Goal: Information Seeking & Learning: Learn about a topic

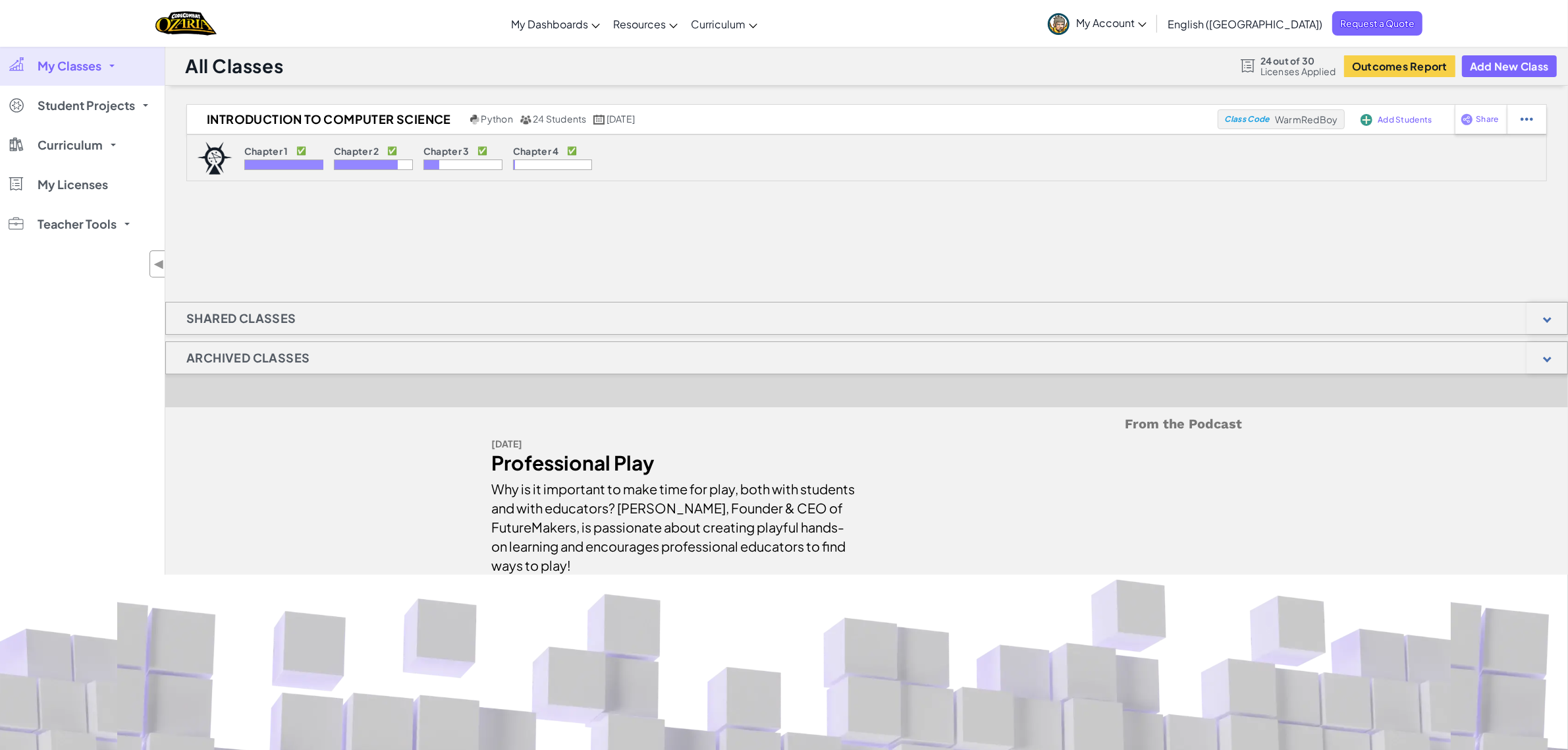
click at [443, 252] on div "Introduction to Computer Science Python 24 Students [DATE] Class Code WarmRedBo…" at bounding box center [867, 339] width 1403 height 470
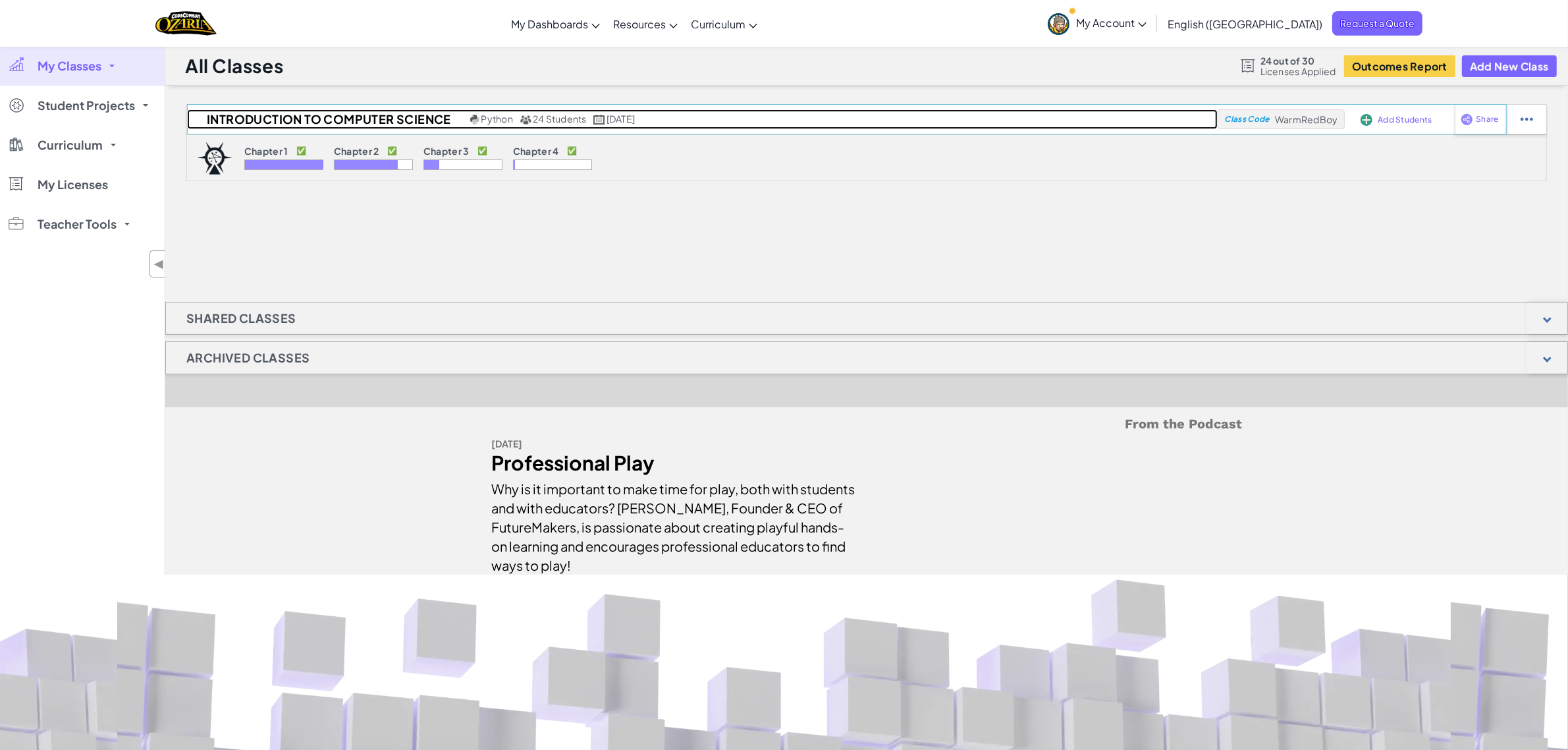
click at [626, 119] on span "[DATE]" at bounding box center [620, 118] width 28 height 12
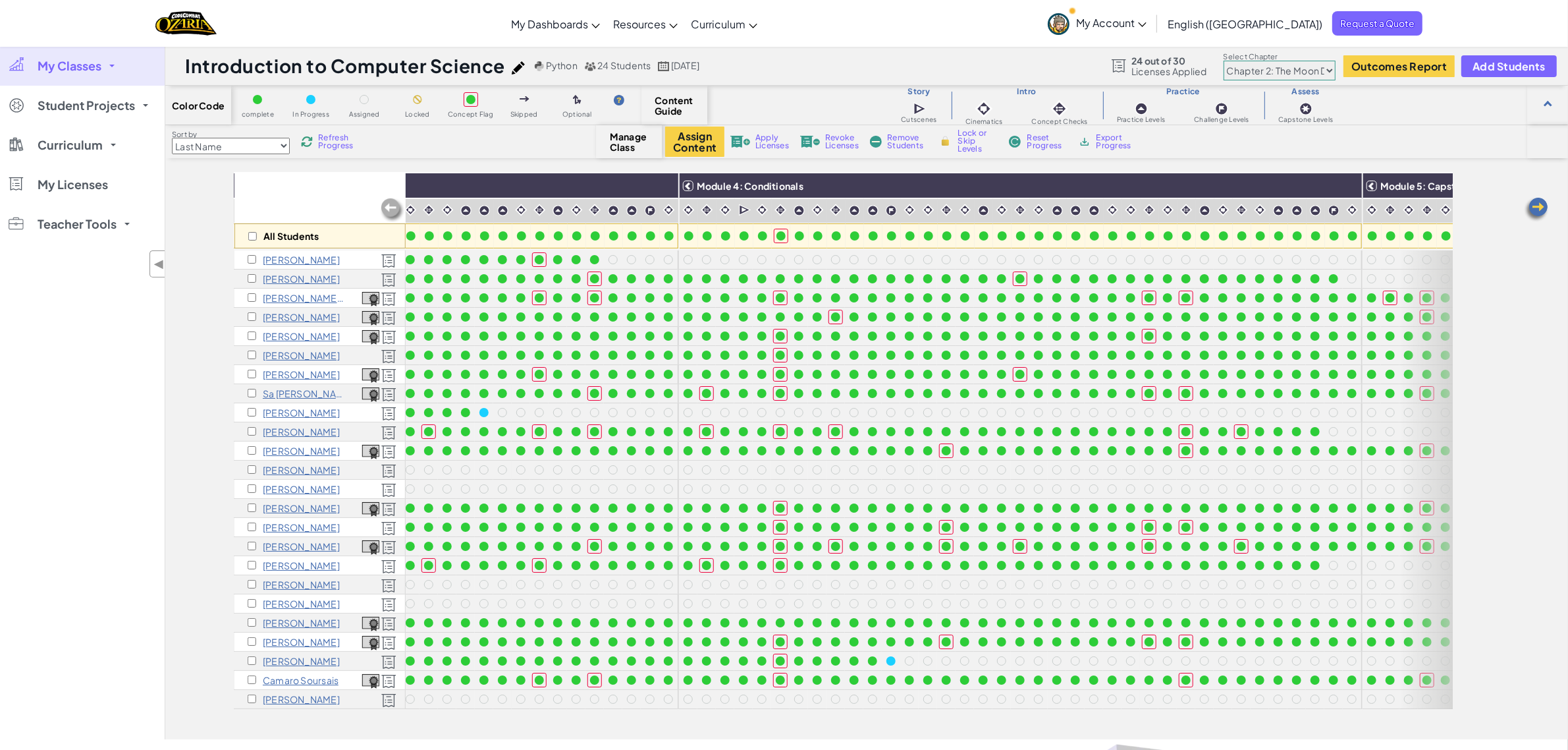
scroll to position [0, 1130]
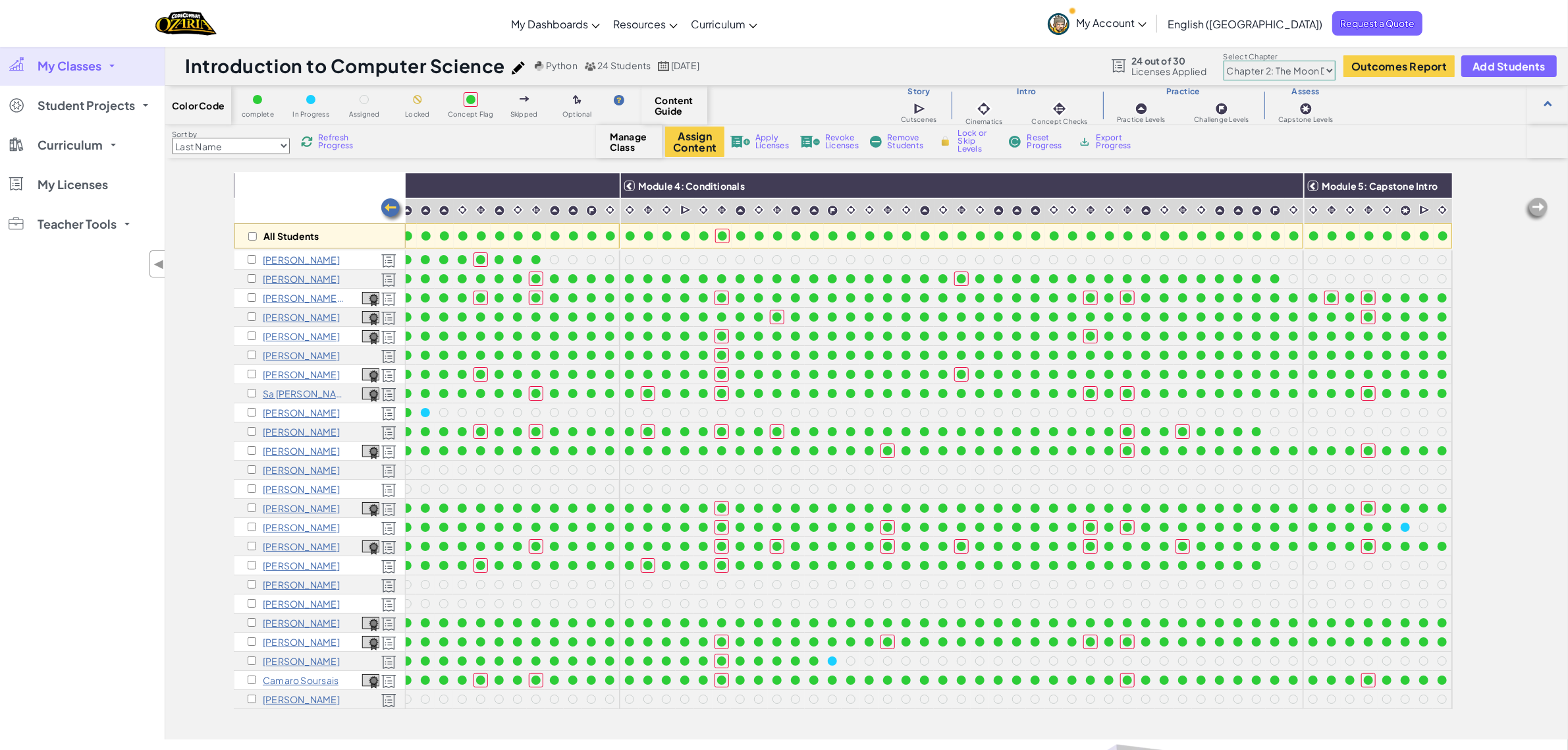
click at [1313, 67] on select "Chapter 1: Sky Mountain Chapter 2: The Moon Dancers Chapter 3: The Phoenix Land…" at bounding box center [1279, 70] width 112 height 20
click at [1225, 61] on select "Chapter 1: Sky Mountain Chapter 2: The Moon Dancers Chapter 3: The Phoenix Land…" at bounding box center [1279, 70] width 112 height 20
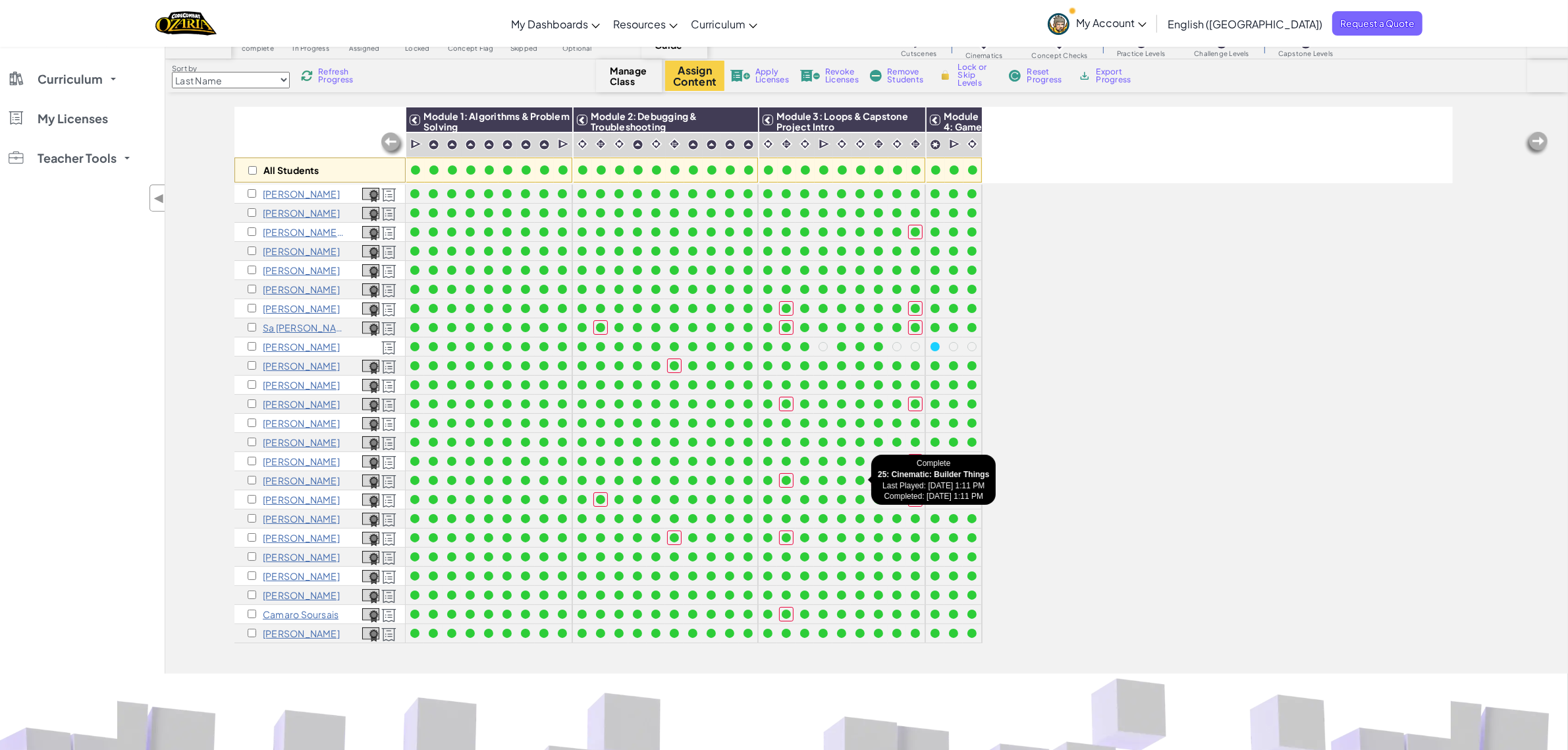
scroll to position [0, 0]
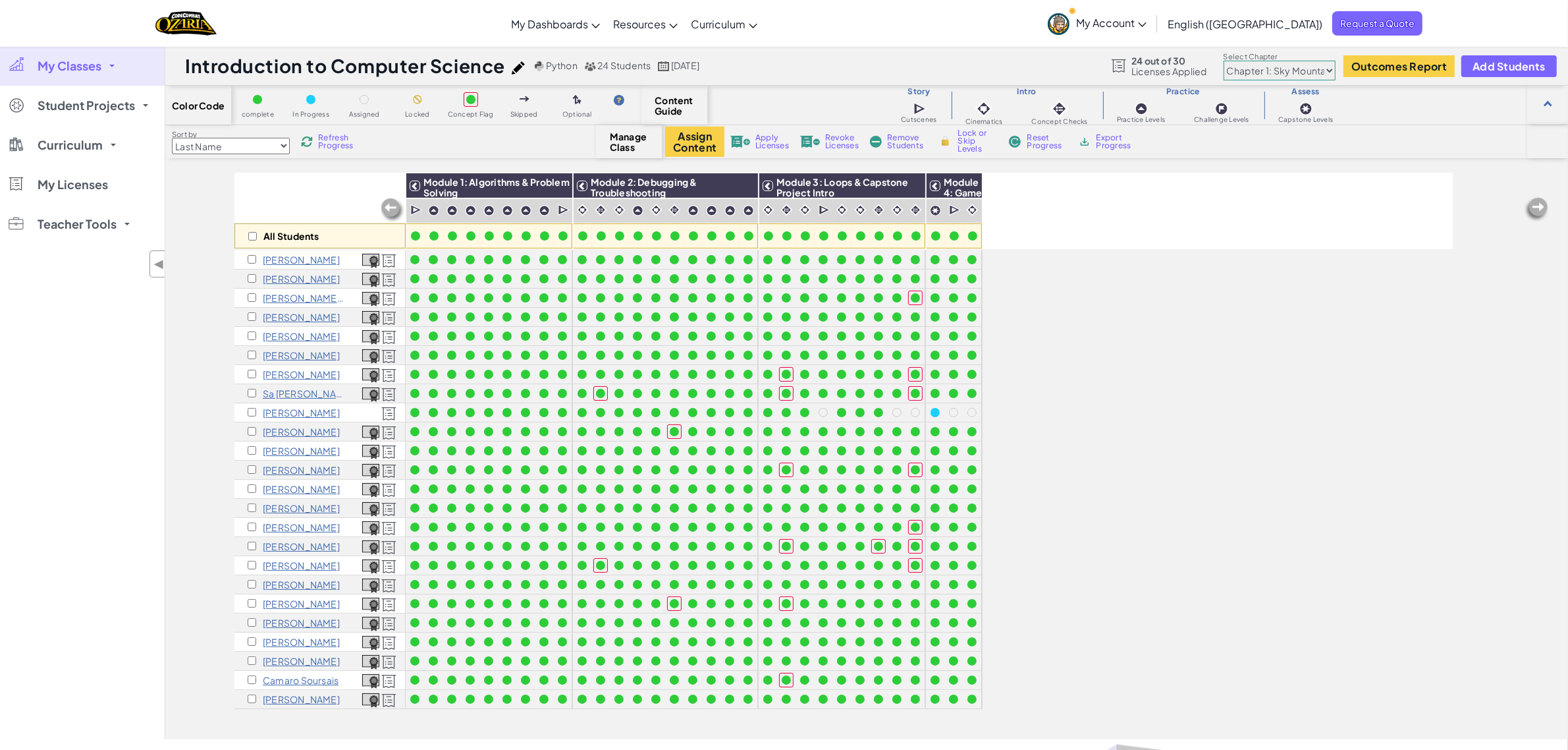
click at [1308, 80] on div "Introduction to Computer Science Python 24 Students [DATE] 24 out of 30 License…" at bounding box center [867, 65] width 1403 height 40
click at [1317, 70] on select "Chapter 1: Sky Mountain Chapter 2: The Moon Dancers Chapter 3: The Phoenix Land…" at bounding box center [1279, 70] width 112 height 20
select select "5e27600d1c9d440000ac3ee7"
click at [1225, 61] on select "Chapter 1: Sky Mountain Chapter 2: The Moon Dancers Chapter 3: The Phoenix Land…" at bounding box center [1279, 70] width 112 height 20
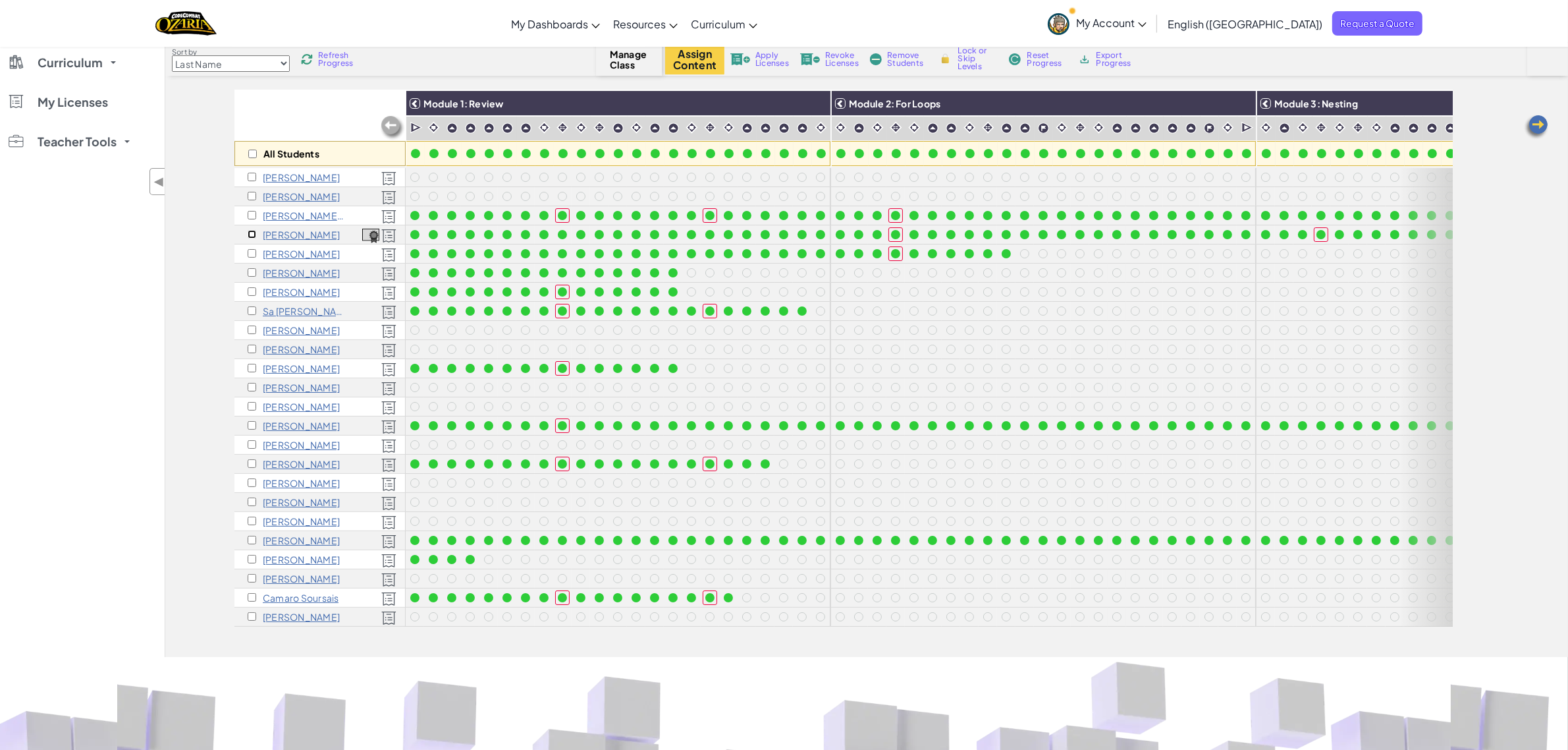
click at [248, 236] on input "checkbox" at bounding box center [252, 234] width 9 height 9
checkbox input "true"
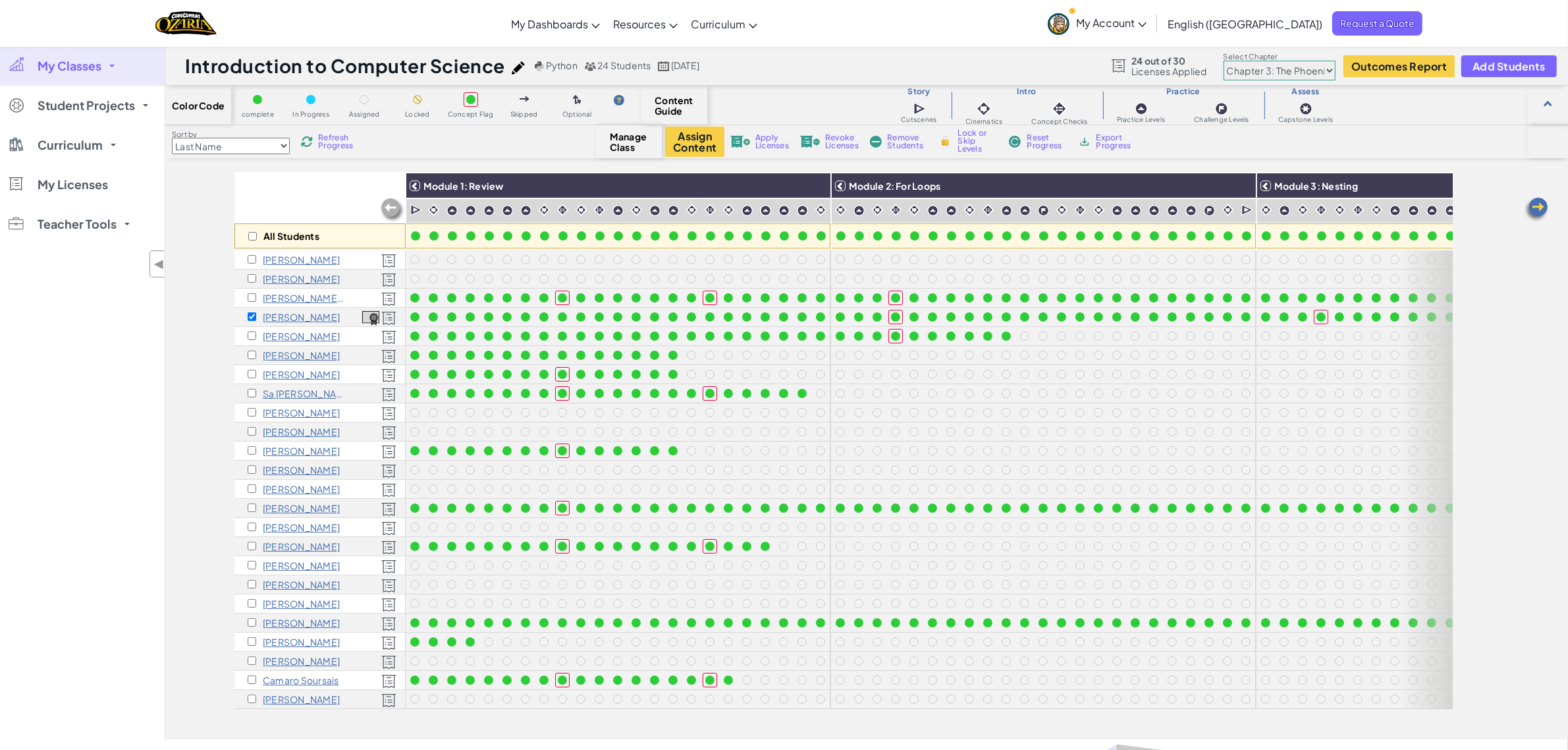
click at [1274, 74] on select "Chapter 1: Sky Mountain Chapter 2: The Moon Dancers Chapter 3: The Phoenix Land…" at bounding box center [1279, 70] width 112 height 20
select select "5f0cb0b7a2492bba0b3520df"
click at [1225, 61] on select "Chapter 1: Sky Mountain Chapter 2: The Moon Dancers Chapter 3: The Phoenix Land…" at bounding box center [1279, 70] width 112 height 20
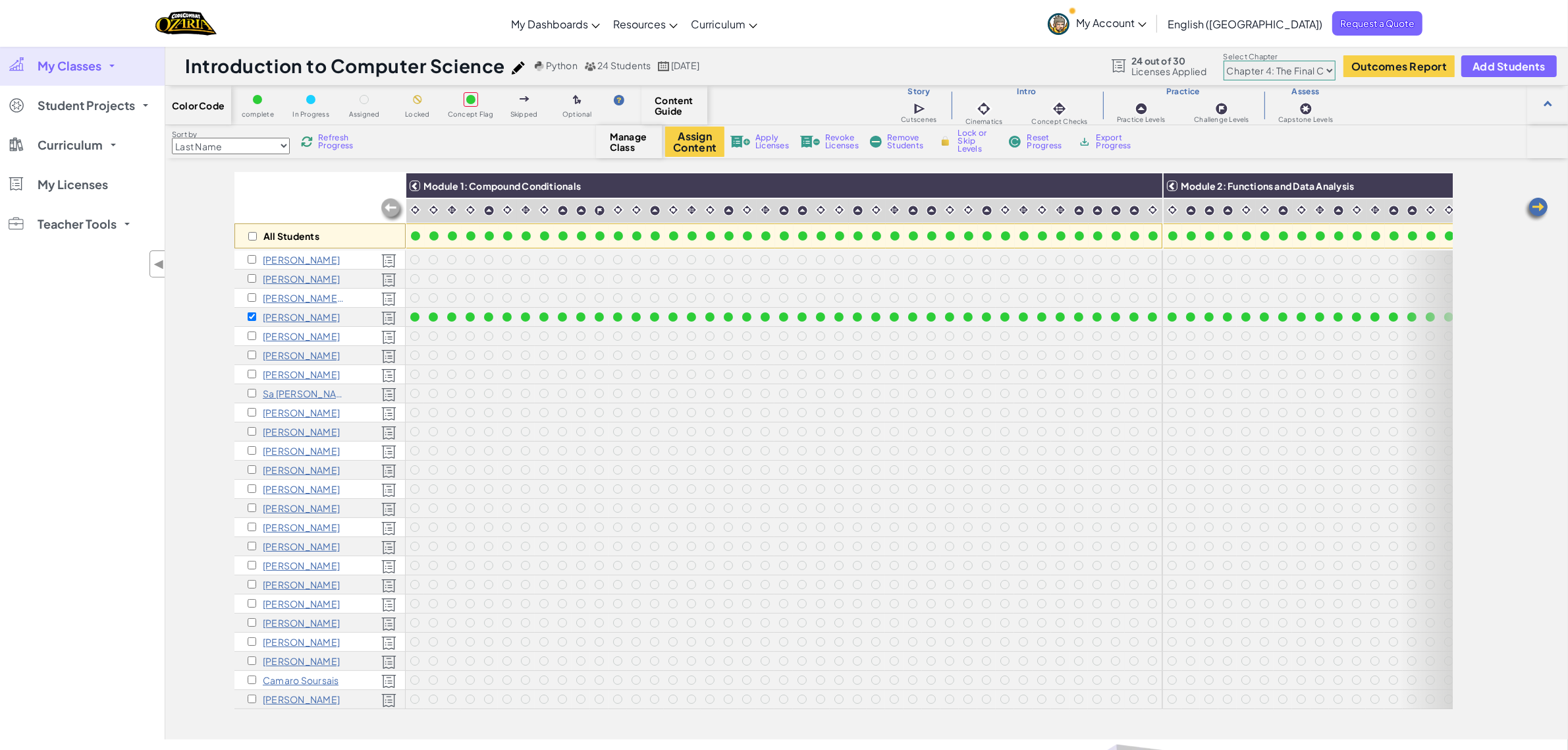
click at [202, 377] on div "All Students Module 1: Compound Conditionals Module 2: Functions and Data Analy…" at bounding box center [867, 455] width 1403 height 567
click at [255, 317] on input "checkbox" at bounding box center [252, 316] width 9 height 9
checkbox input "false"
click at [536, 139] on div "Sort by Last Name first Name Progress (High to Low) Progress (Low to Hight) Ref…" at bounding box center [381, 141] width 431 height 25
click at [84, 139] on span "Curriculum" at bounding box center [69, 145] width 65 height 12
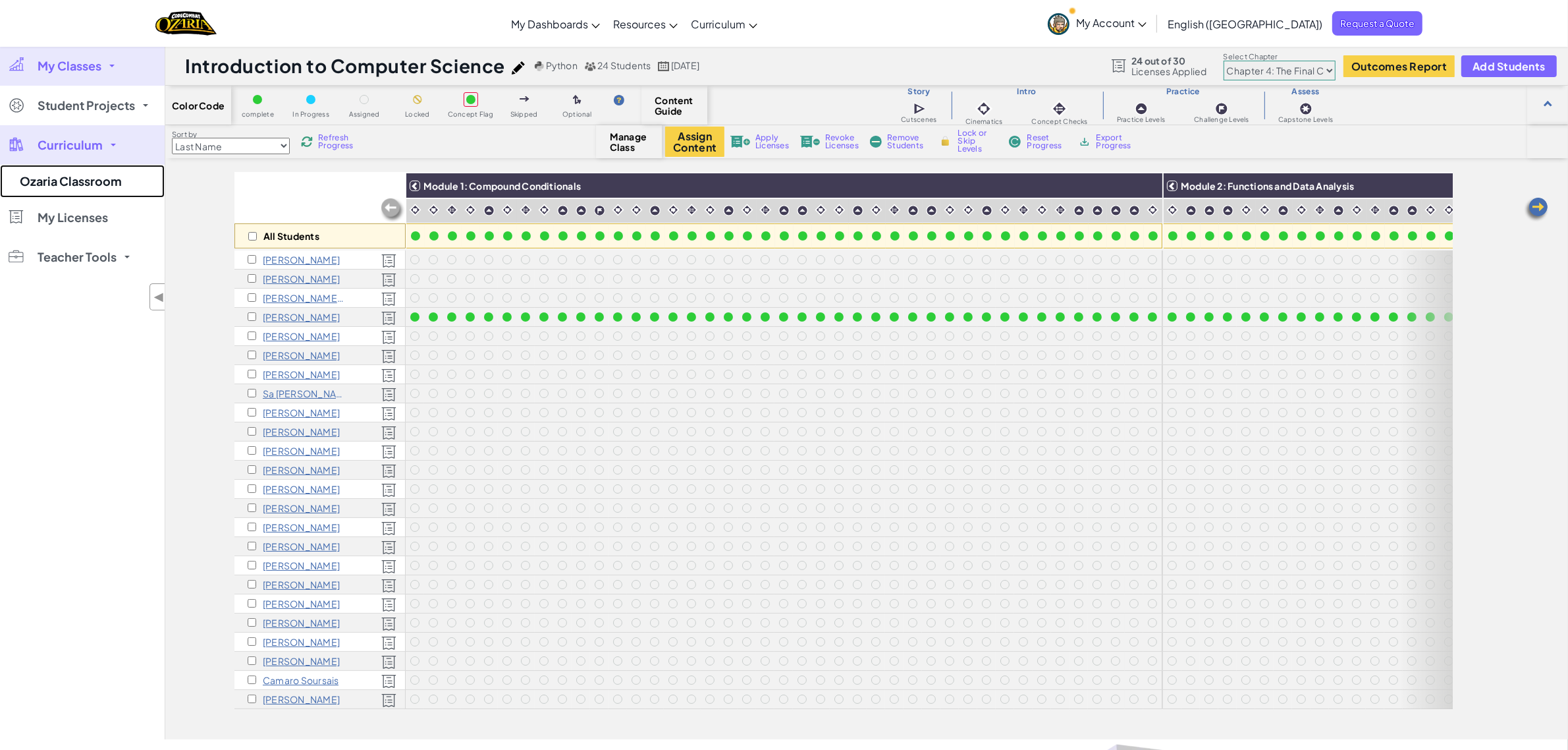
click at [84, 181] on link "Ozaria Classroom" at bounding box center [82, 181] width 165 height 33
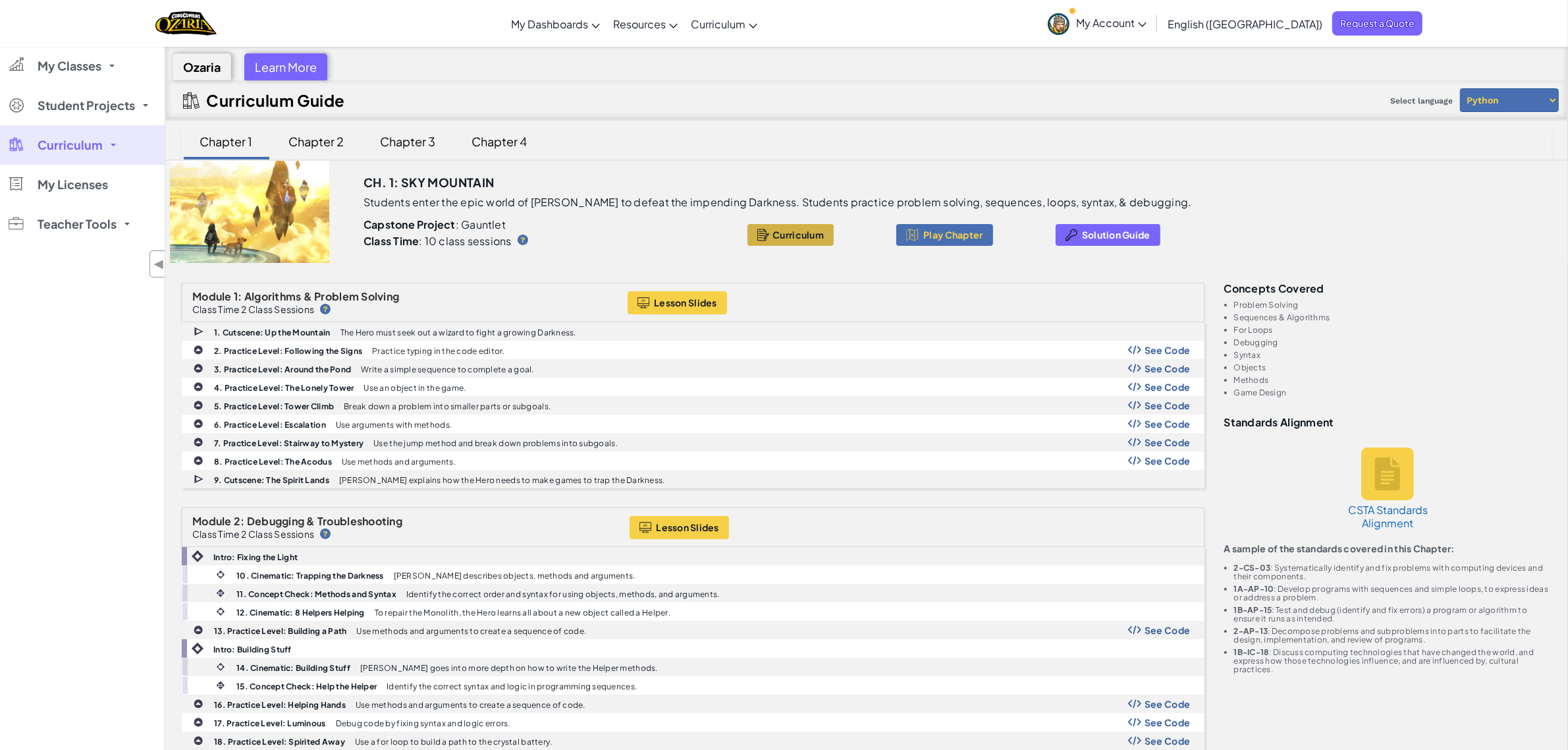
click at [772, 236] on span "Curriculum" at bounding box center [798, 234] width 52 height 11
click at [774, 236] on span "Curriculum" at bounding box center [798, 234] width 52 height 11
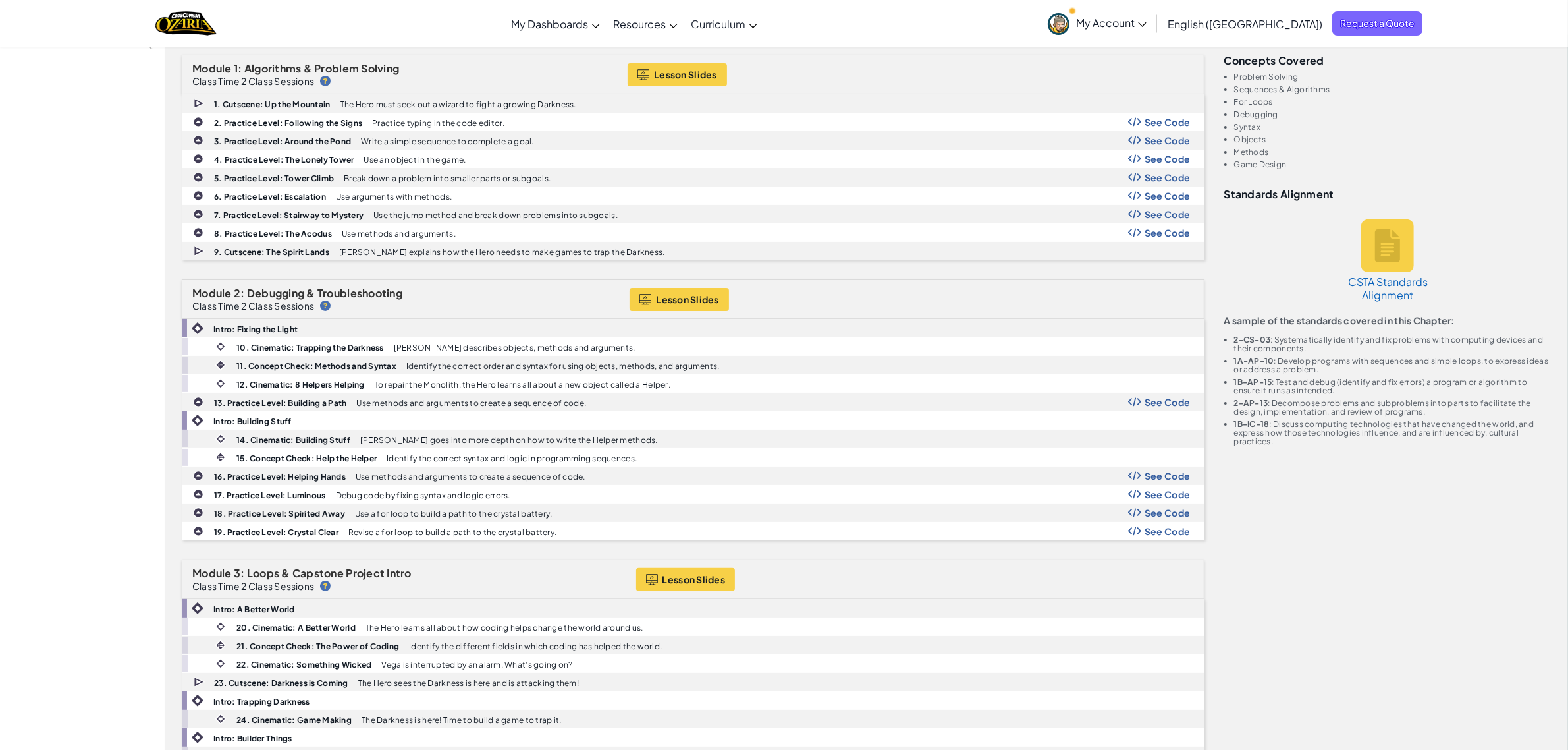
scroll to position [247, 0]
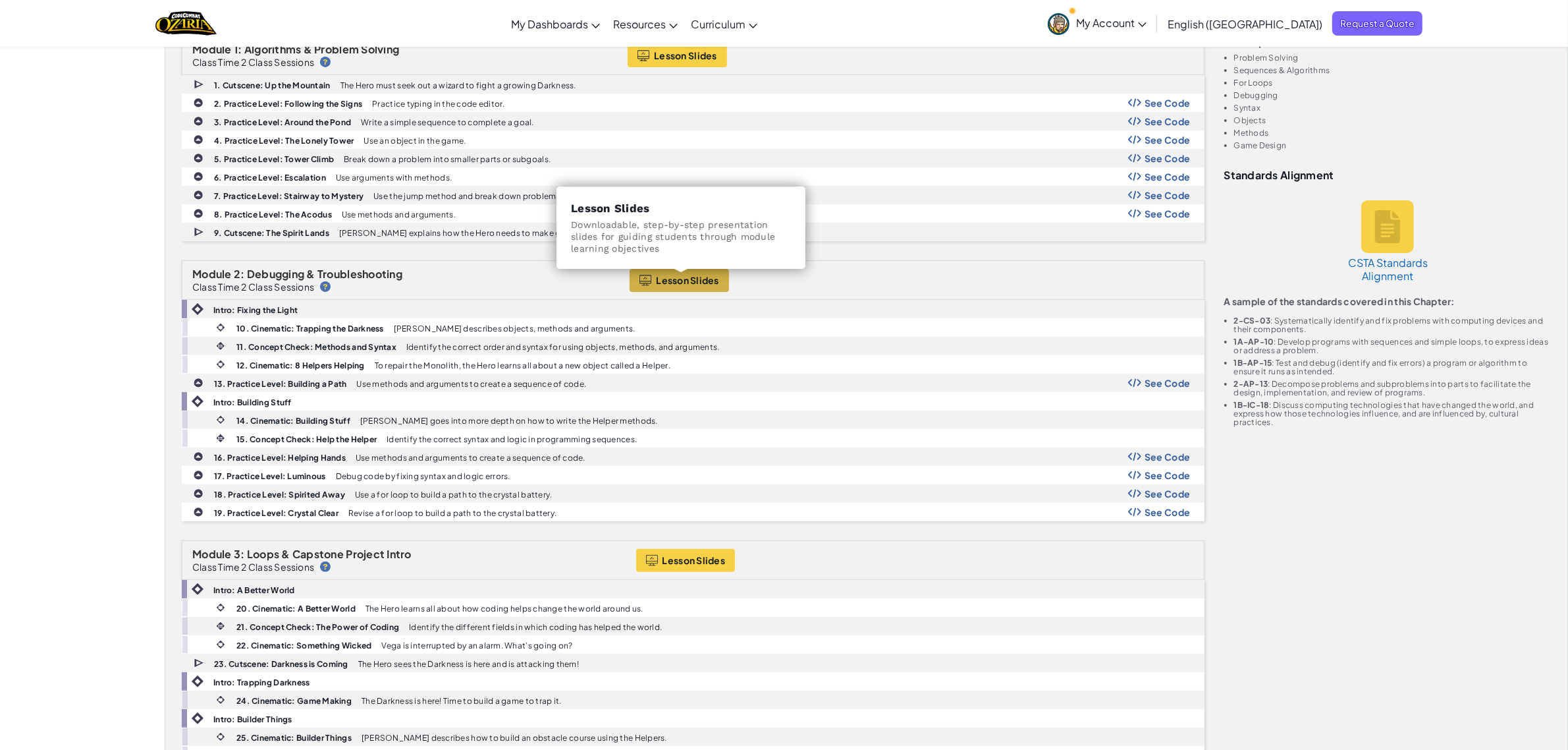
click at [701, 283] on span "Lesson Slides" at bounding box center [687, 280] width 63 height 11
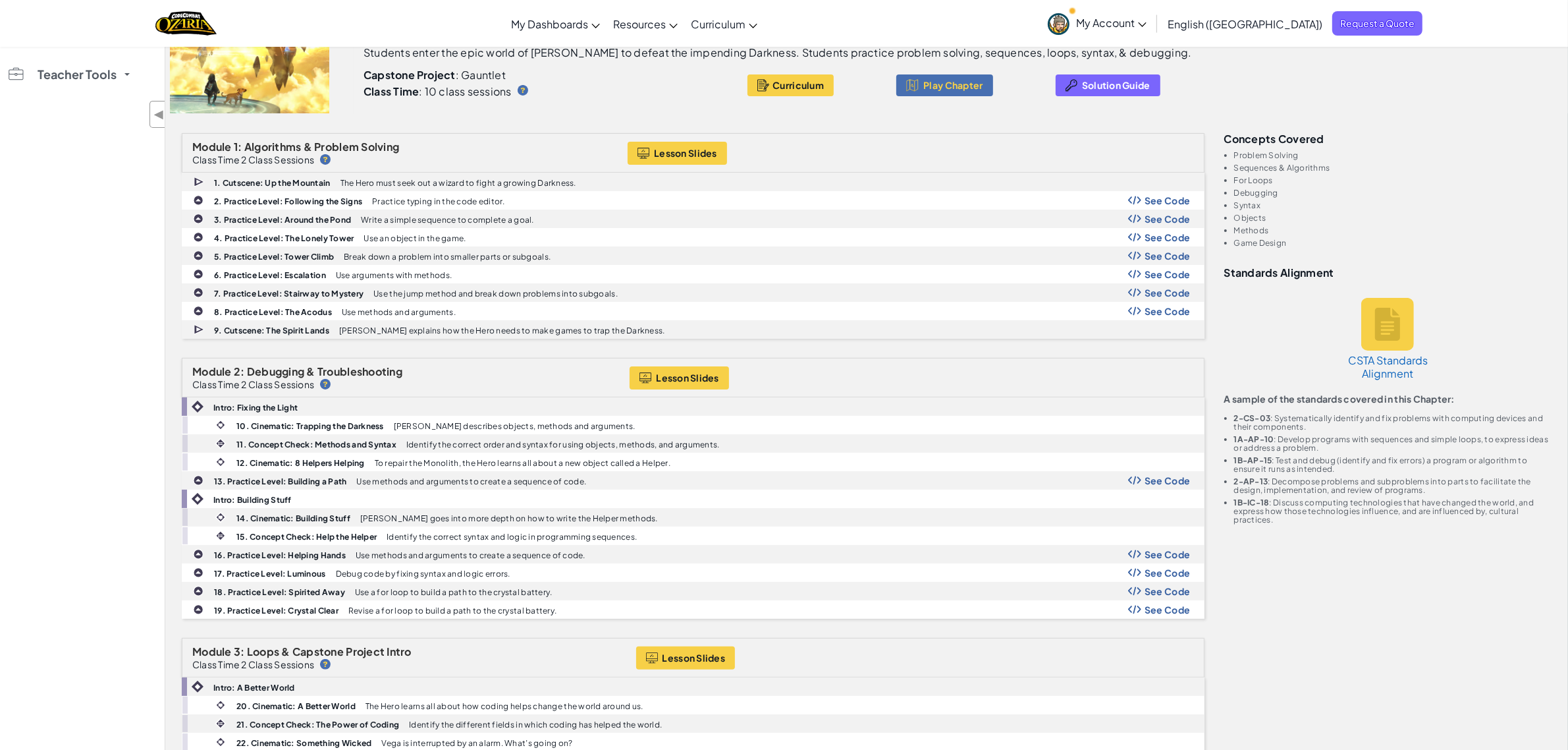
scroll to position [0, 0]
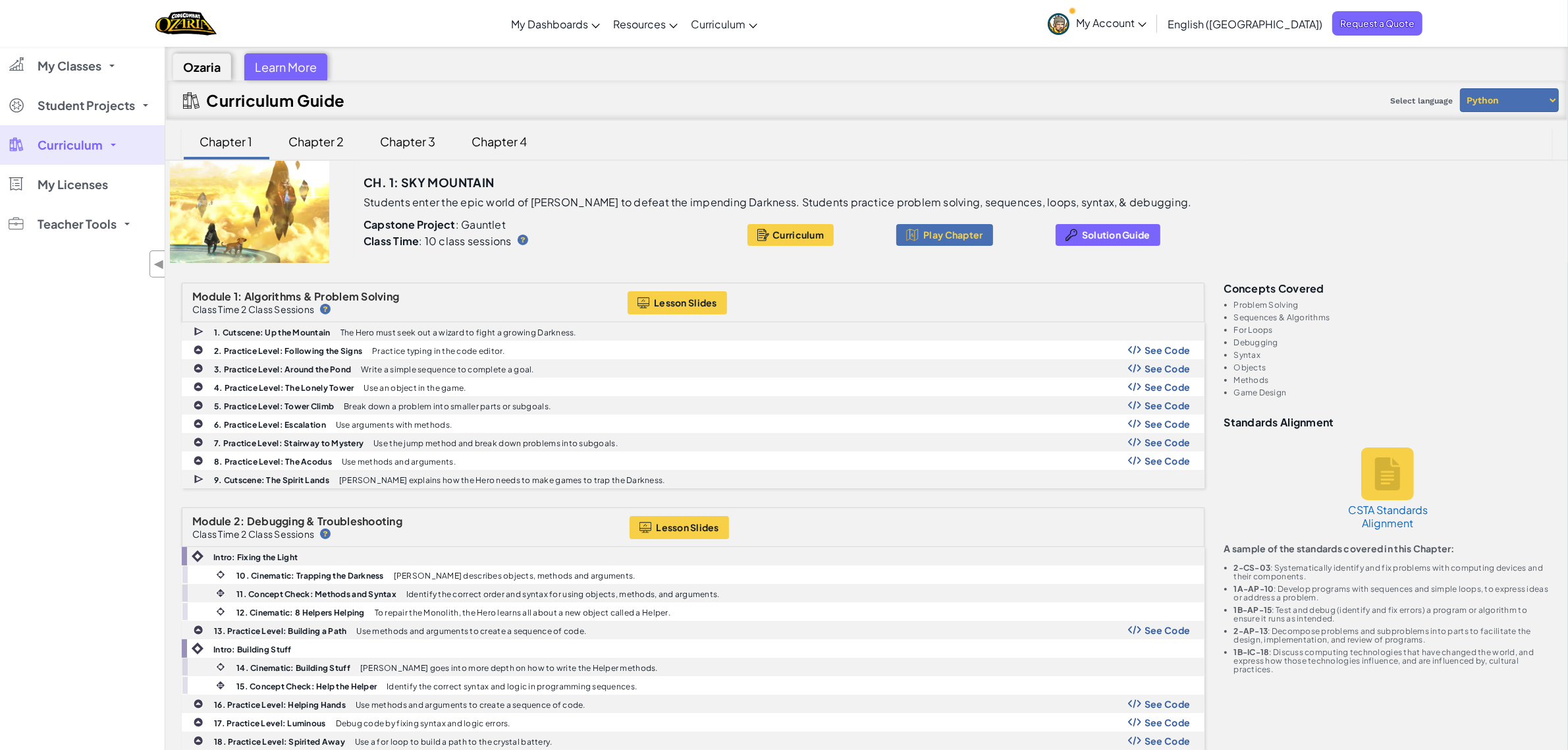
click at [342, 146] on div "Chapter 2" at bounding box center [317, 141] width 82 height 31
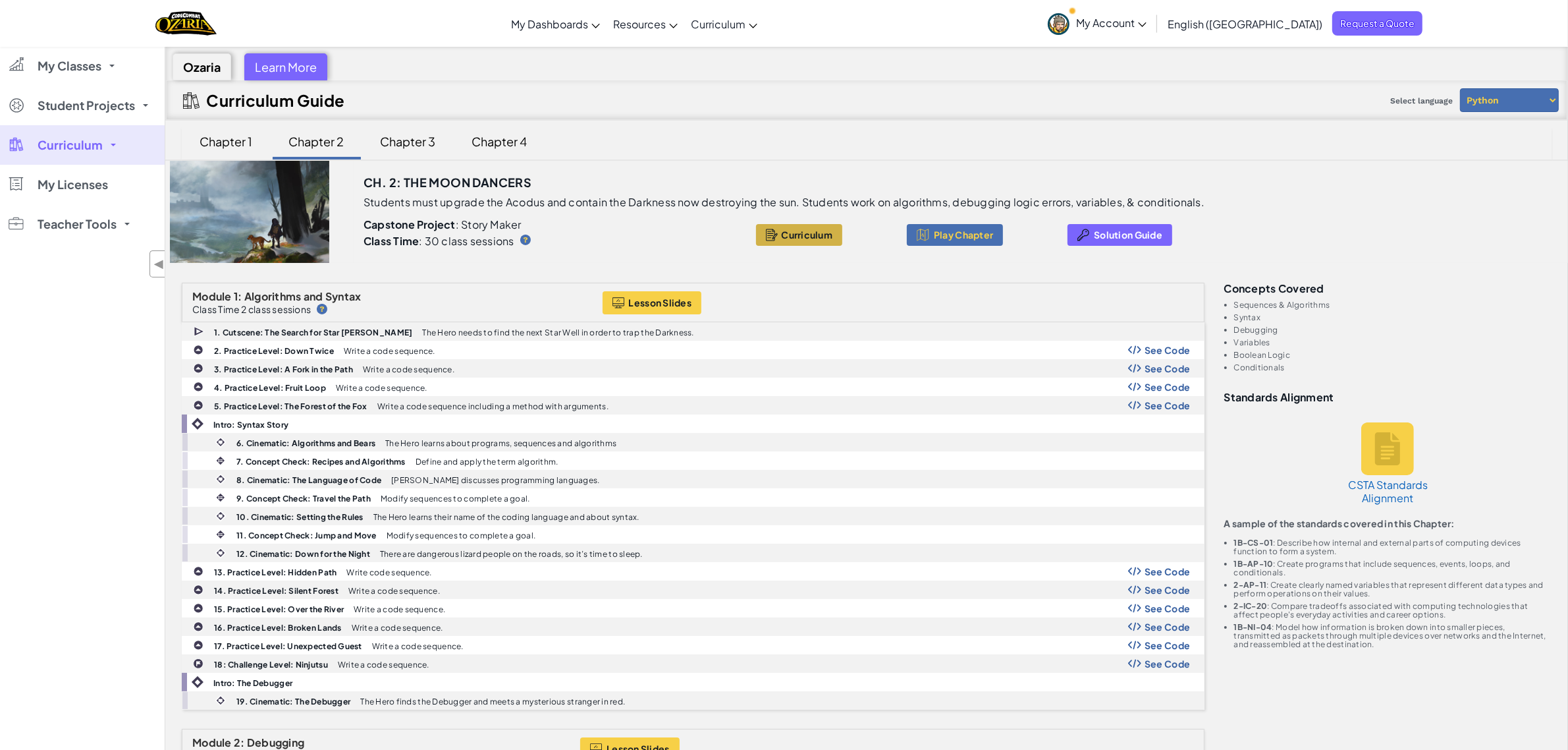
click at [829, 232] on span "Curriculum" at bounding box center [806, 234] width 52 height 11
click at [407, 139] on div "Chapter 3" at bounding box center [409, 141] width 82 height 31
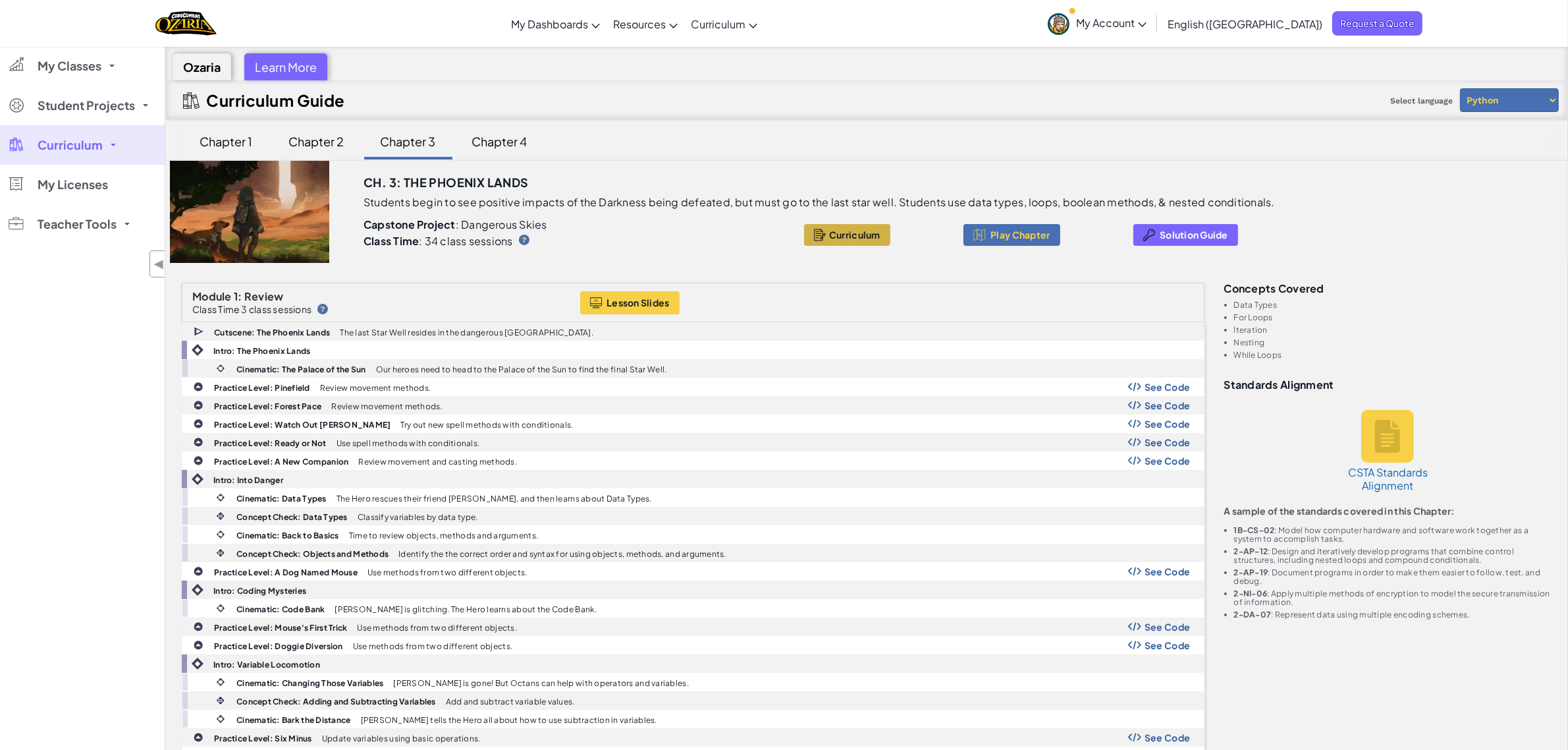
click at [847, 238] on span "Curriculum" at bounding box center [854, 234] width 52 height 11
click at [521, 137] on div "Chapter 4" at bounding box center [500, 141] width 82 height 31
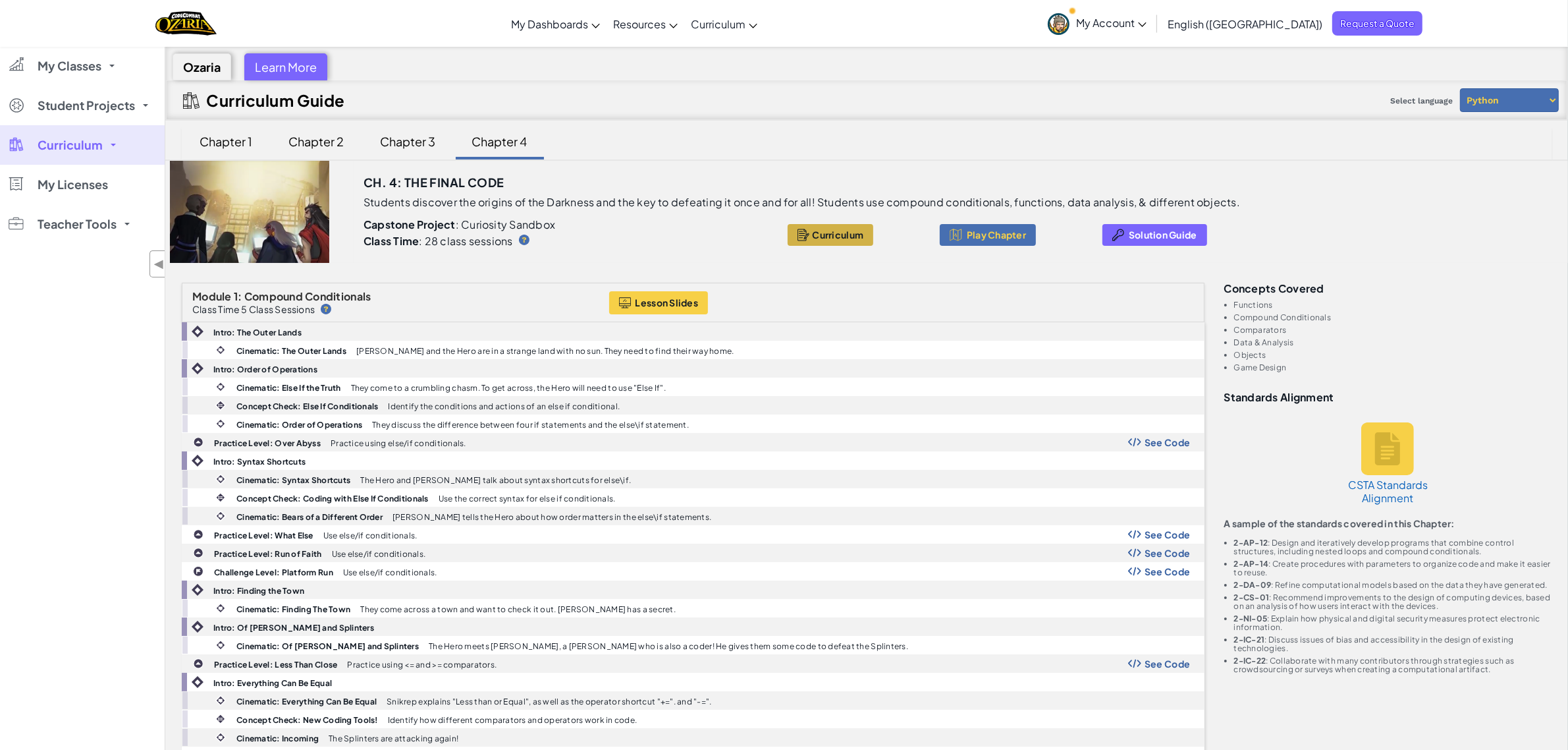
click at [841, 230] on span "Curriculum" at bounding box center [838, 234] width 52 height 11
click at [106, 375] on div "My Classes All Classes Introduction to Computer Science Student Projects Introd…" at bounding box center [82, 420] width 165 height 750
click at [972, 77] on div "Ozaria Learn More" at bounding box center [866, 63] width 1401 height 33
